Goal: Answer question/provide support

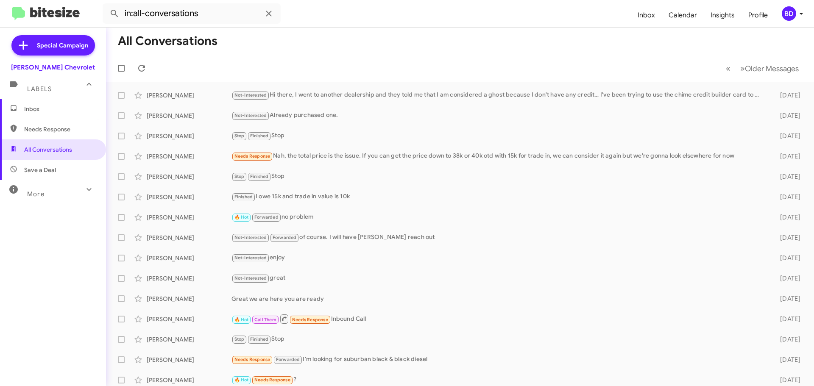
click at [36, 108] on span "Inbox" at bounding box center [60, 109] width 72 height 8
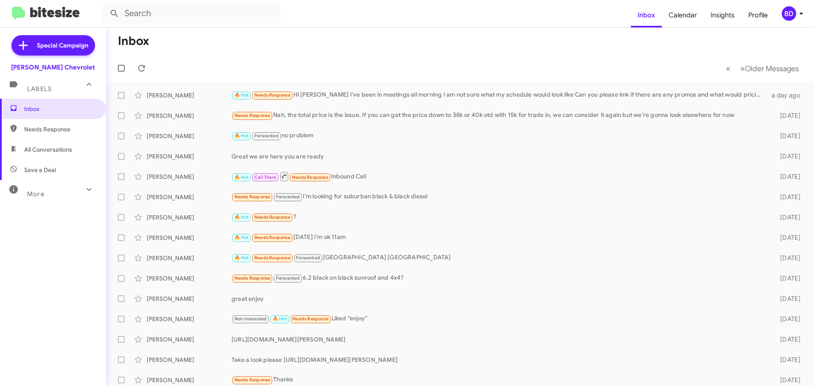
click at [47, 148] on span "All Conversations" at bounding box center [48, 149] width 48 height 8
type input "in:all-conversations"
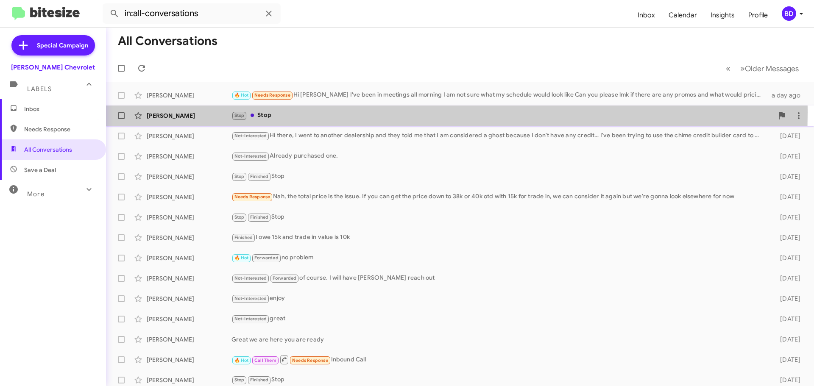
click at [264, 112] on div "Stop Stop" at bounding box center [502, 116] width 542 height 10
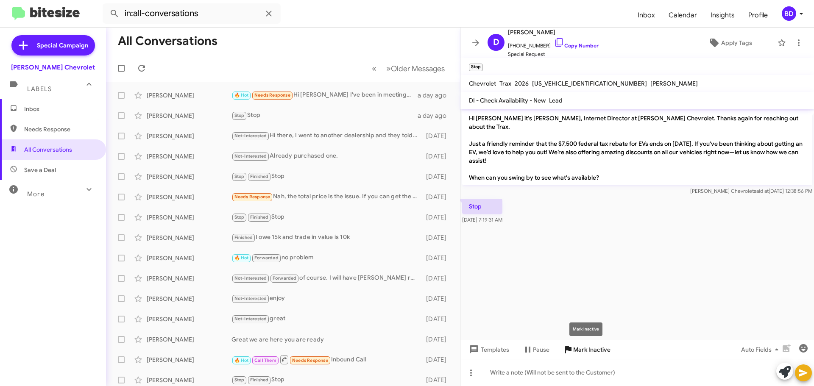
click at [591, 347] on span "Mark Inactive" at bounding box center [591, 349] width 37 height 15
